Goal: Information Seeking & Learning: Learn about a topic

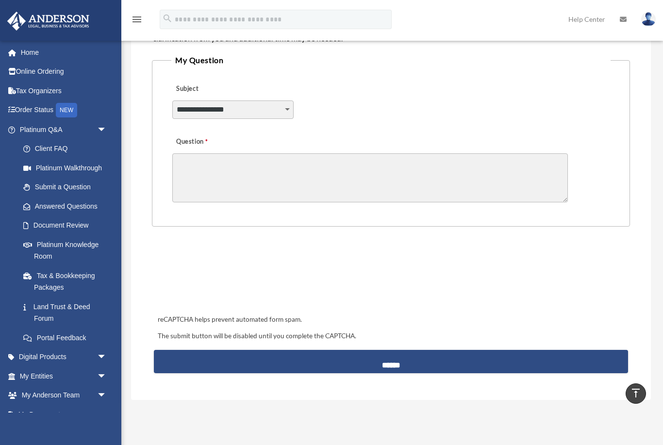
scroll to position [244, 0]
click at [90, 213] on ul "Client FAQ Platinum Walkthrough Submit a Question Answered Questions Document R…" at bounding box center [64, 243] width 115 height 208
click at [285, 109] on select "**********" at bounding box center [232, 109] width 121 height 18
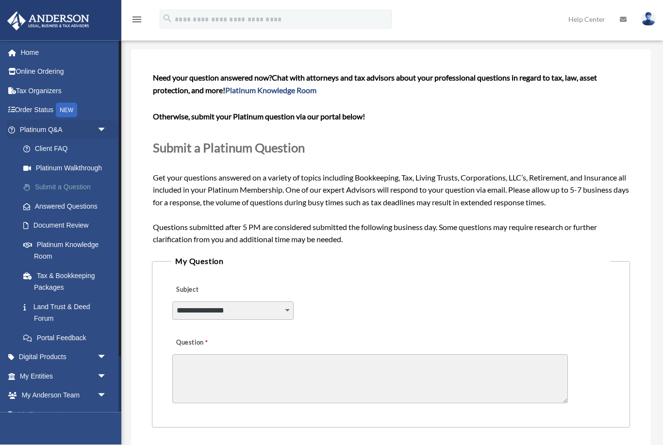
scroll to position [43, 0]
click at [82, 187] on link "Submit a Question" at bounding box center [68, 187] width 108 height 19
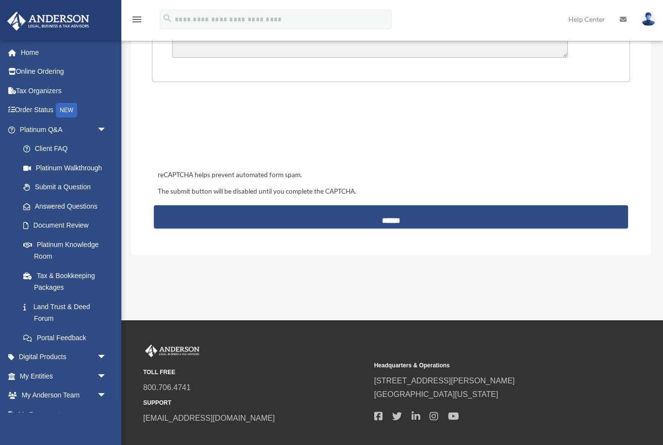
scroll to position [407, 0]
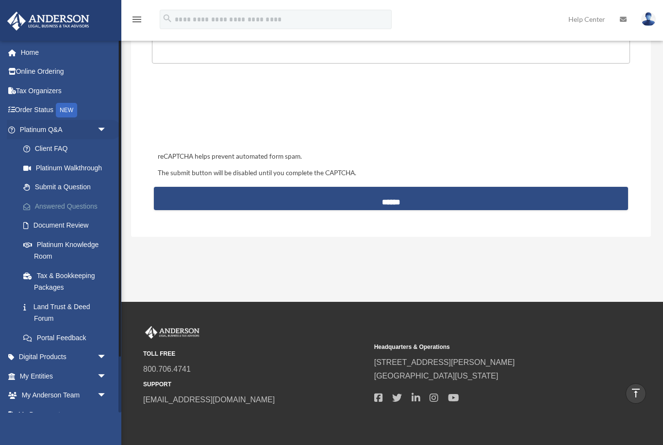
click at [70, 206] on link "Answered Questions" at bounding box center [68, 206] width 108 height 19
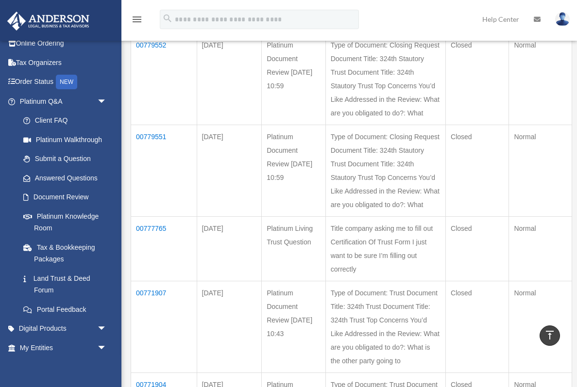
scroll to position [29, 0]
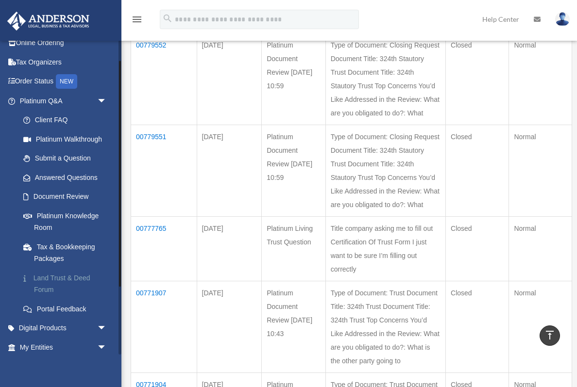
click at [67, 277] on link "Land Trust & Deed Forum" at bounding box center [68, 283] width 108 height 31
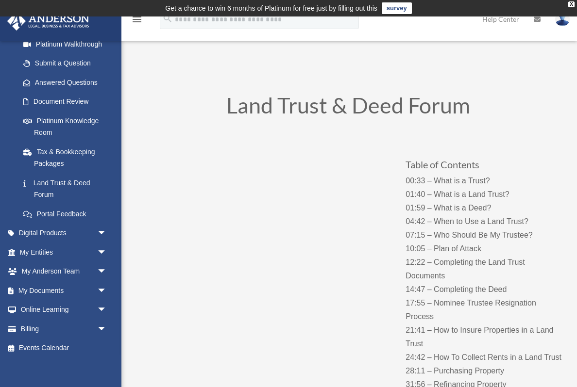
scroll to position [123, 0]
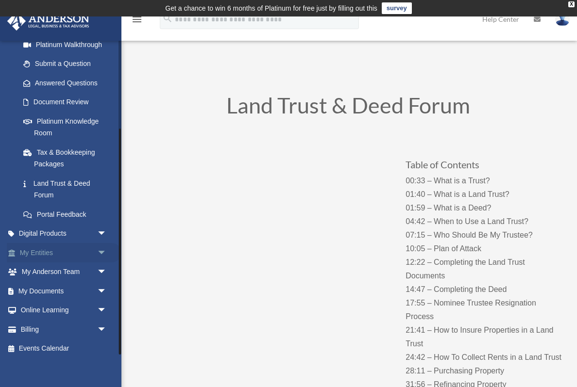
click at [104, 251] on span "arrow_drop_down" at bounding box center [106, 253] width 19 height 20
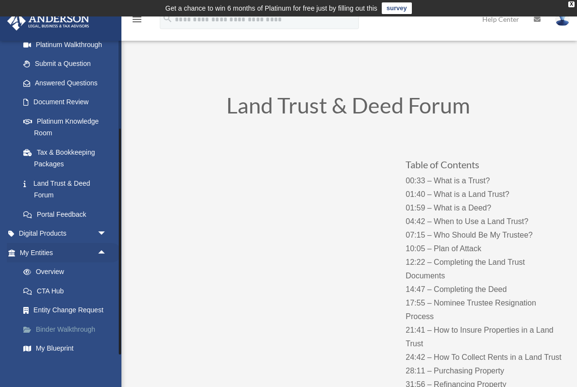
click at [50, 329] on link "Binder Walkthrough" at bounding box center [68, 329] width 108 height 19
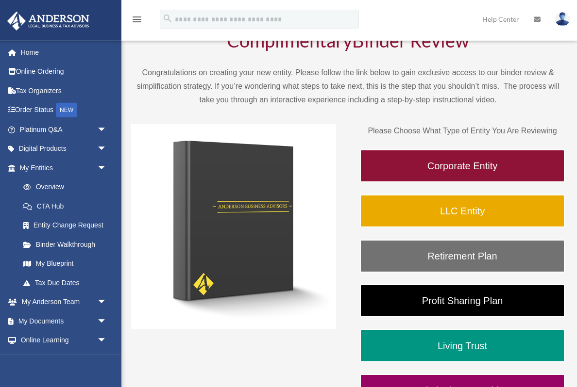
scroll to position [64, 0]
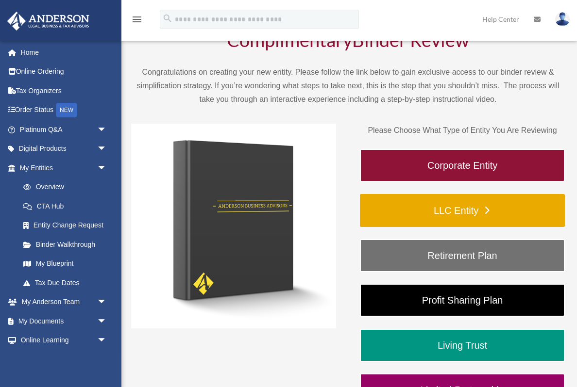
click at [522, 205] on link "LLC Entity" at bounding box center [462, 210] width 205 height 33
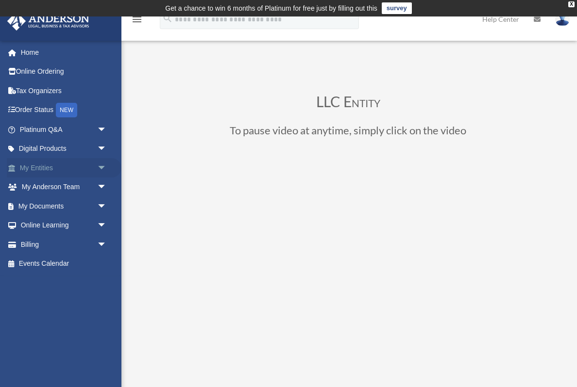
click at [103, 167] on span "arrow_drop_down" at bounding box center [106, 168] width 19 height 20
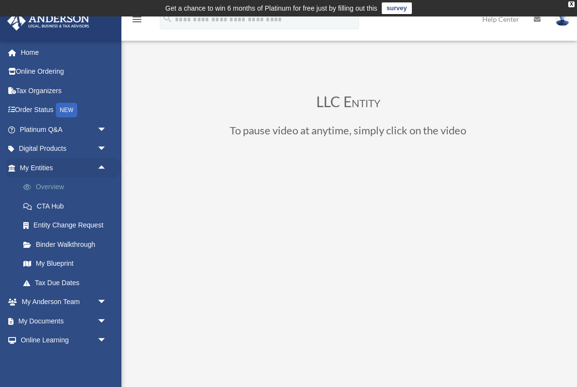
click at [46, 186] on link "Overview" at bounding box center [68, 187] width 108 height 19
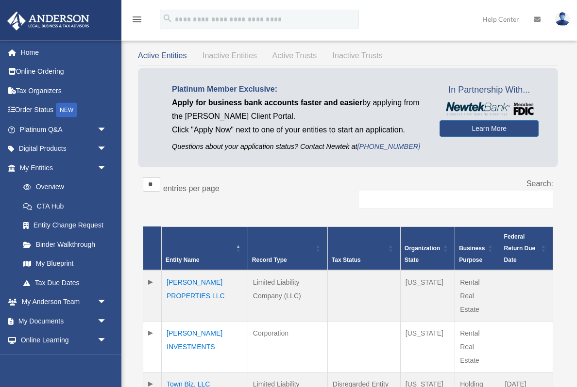
scroll to position [41, 0]
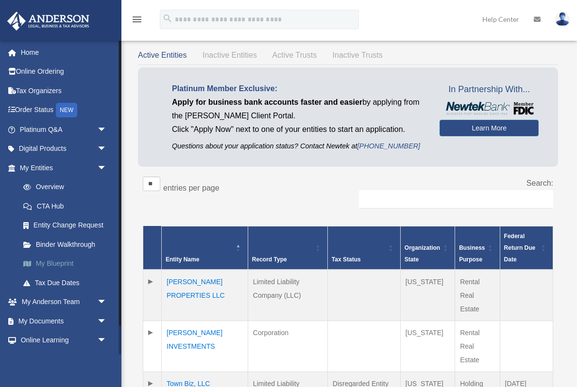
click at [48, 266] on link "My Blueprint" at bounding box center [68, 263] width 108 height 19
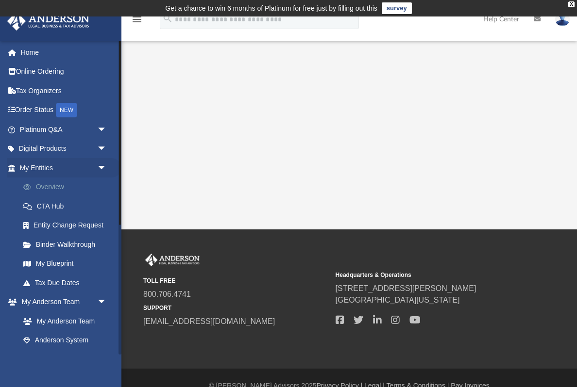
click at [42, 189] on link "Overview" at bounding box center [68, 187] width 108 height 19
click at [49, 191] on link "Overview" at bounding box center [68, 187] width 108 height 19
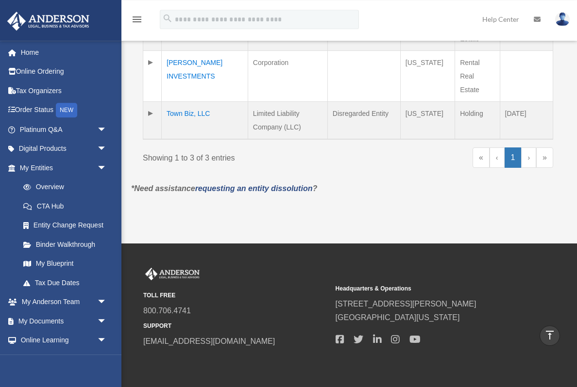
scroll to position [321, 0]
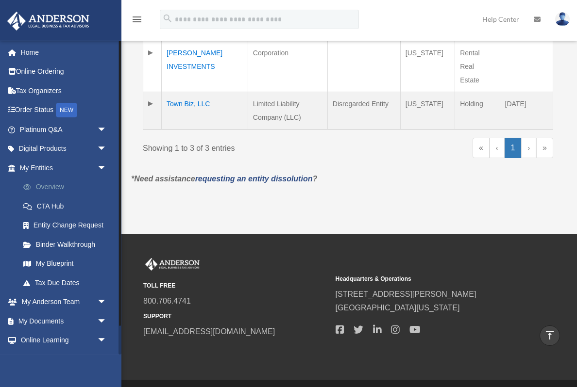
click at [45, 187] on link "Overview" at bounding box center [68, 187] width 108 height 19
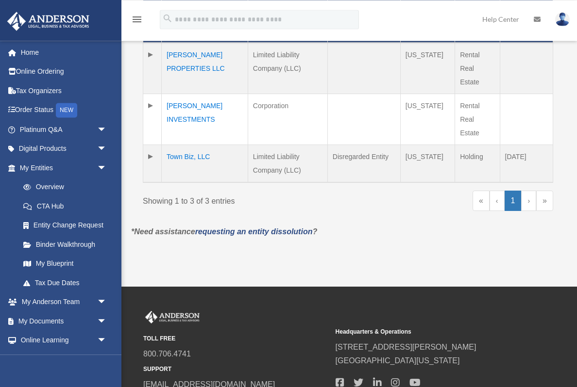
scroll to position [321, 0]
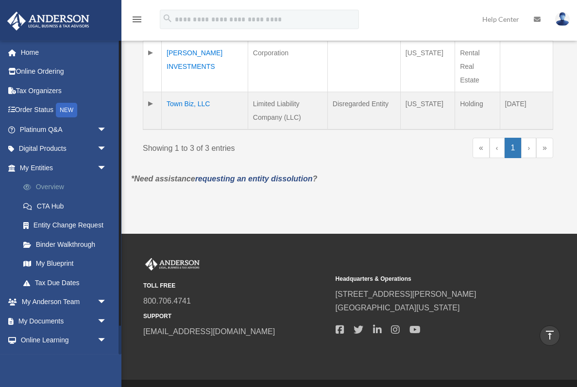
click at [43, 185] on link "Overview" at bounding box center [68, 187] width 108 height 19
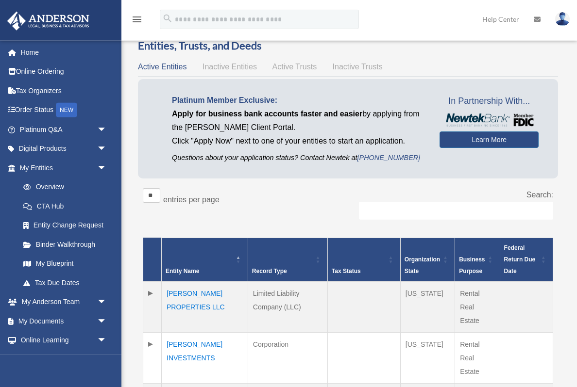
scroll to position [30, 0]
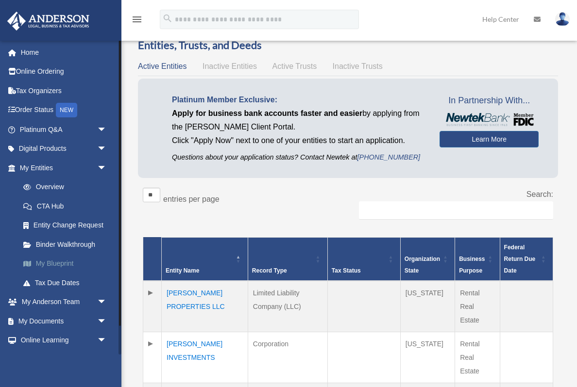
click at [54, 265] on link "My Blueprint" at bounding box center [68, 263] width 108 height 19
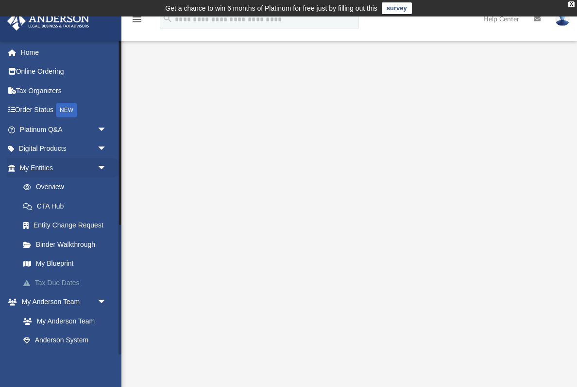
click at [49, 282] on link "Tax Due Dates" at bounding box center [68, 282] width 108 height 19
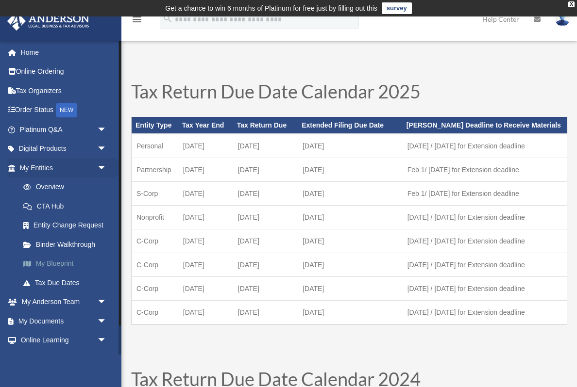
click at [49, 263] on link "My Blueprint" at bounding box center [68, 263] width 108 height 19
click at [53, 260] on link "My Blueprint" at bounding box center [68, 263] width 108 height 19
click at [49, 191] on link "Overview" at bounding box center [68, 187] width 108 height 19
click at [50, 188] on link "Overview" at bounding box center [68, 187] width 108 height 19
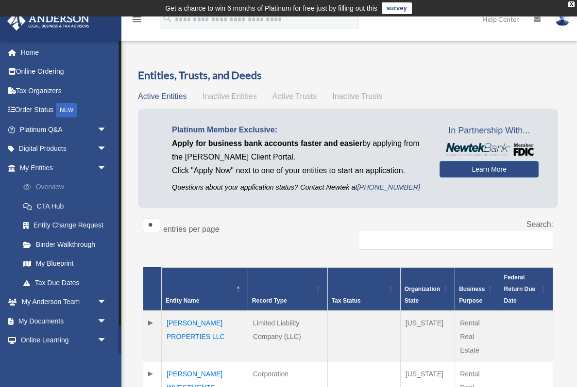
click at [48, 191] on link "Overview" at bounding box center [68, 187] width 108 height 19
click at [39, 173] on link "My Entities arrow_drop_down" at bounding box center [64, 167] width 115 height 19
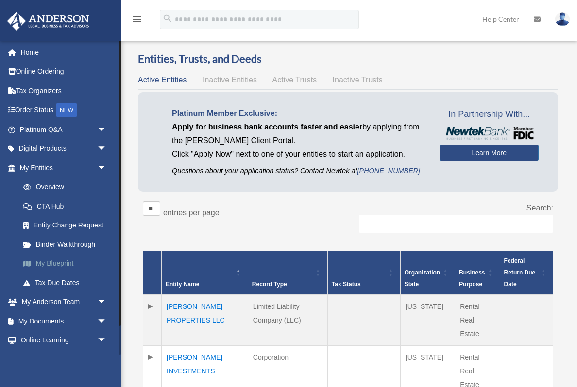
click at [46, 262] on link "My Blueprint" at bounding box center [68, 263] width 108 height 19
